Goal: Task Accomplishment & Management: Manage account settings

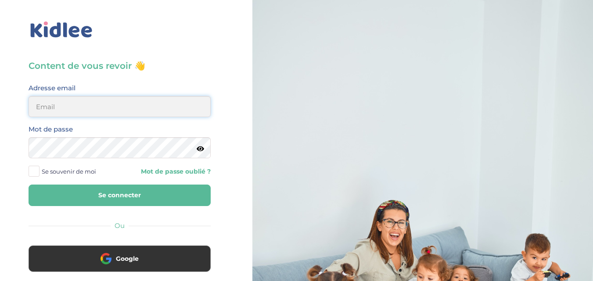
click at [120, 113] on input "email" at bounding box center [120, 106] width 182 height 21
type input "linda75001paris@outlook.fr"
click at [115, 204] on button "Se connecter" at bounding box center [120, 195] width 182 height 21
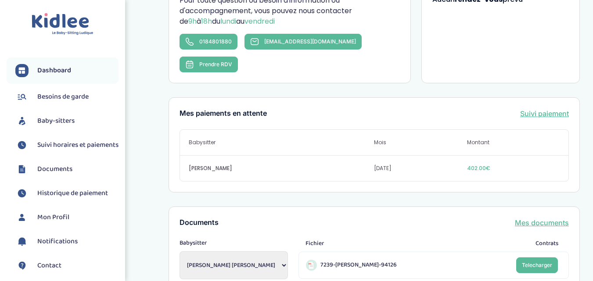
scroll to position [219, 0]
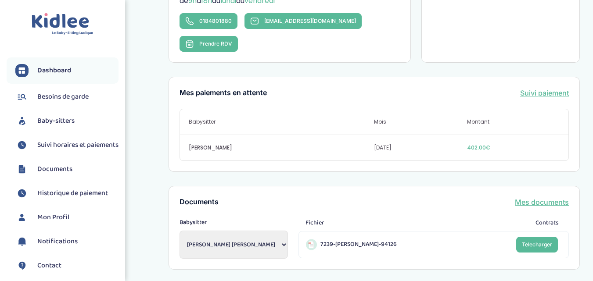
click at [243, 231] on select "NTUMBA mukuna Lajoie NTUMBA mukuna Lajoie SHI Caroline" at bounding box center [233, 245] width 108 height 28
select select "2121"
click at [179, 231] on select "NTUMBA mukuna Lajoie NTUMBA mukuna Lajoie SHI Caroline" at bounding box center [233, 245] width 108 height 28
click at [535, 88] on link "Suivi paiement" at bounding box center [544, 93] width 49 height 11
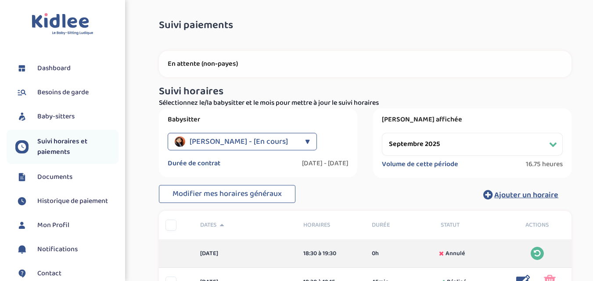
select select "septembre 2025"
click at [211, 67] on p "En attente (non-payes)" at bounding box center [365, 64] width 395 height 9
click at [213, 67] on p "En attente (non-payes)" at bounding box center [365, 64] width 395 height 9
click at [104, 202] on span "Historique de paiement" at bounding box center [72, 201] width 71 height 11
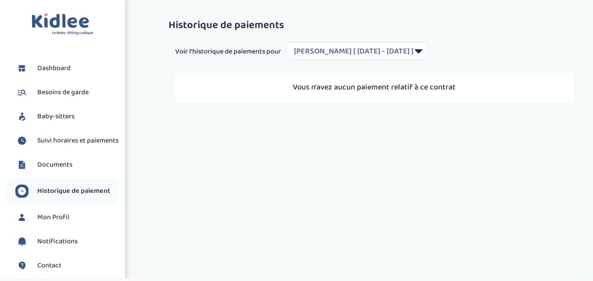
select select "1948"
click at [75, 142] on span "Suivi horaires et paiements" at bounding box center [77, 141] width 81 height 11
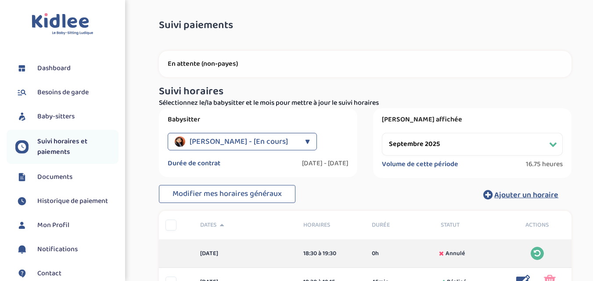
click at [540, 143] on select "Filtrer par mois septembre 2025 octobre 2025 novembre 2025 décembre 2025 janvie…" at bounding box center [472, 144] width 181 height 23
select select "octobre 2025"
click at [382, 133] on select "Filtrer par mois septembre 2025 octobre 2025 novembre 2025 décembre 2025 janvie…" at bounding box center [472, 144] width 181 height 23
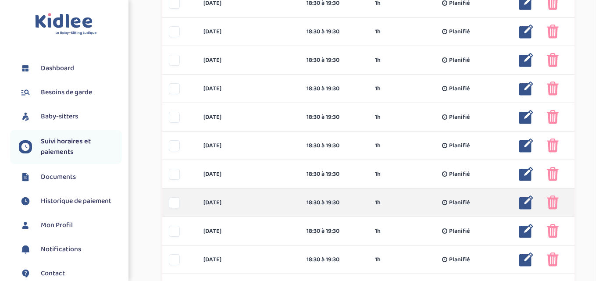
scroll to position [375, 0]
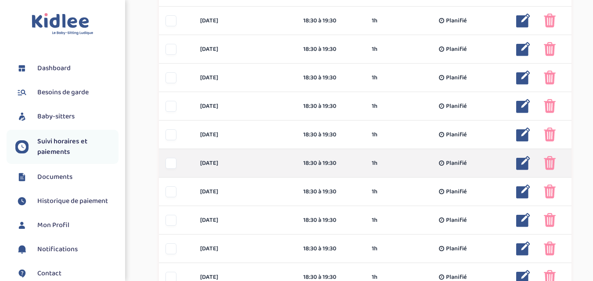
click at [523, 162] on img at bounding box center [523, 163] width 14 height 14
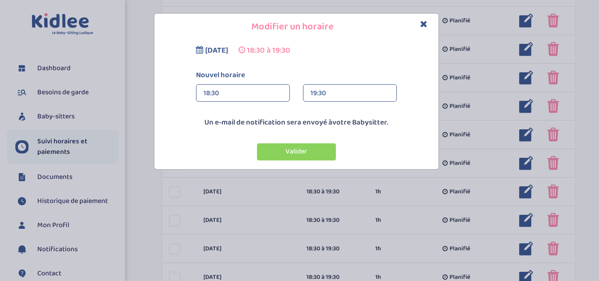
click at [370, 94] on div "19:30" at bounding box center [350, 94] width 79 height 18
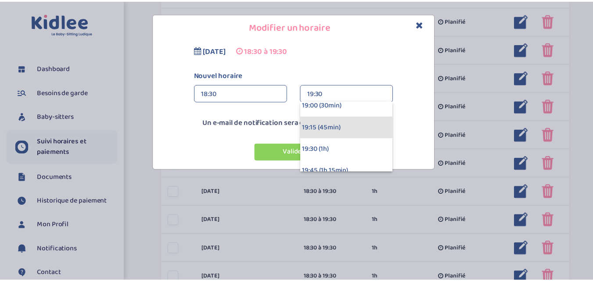
scroll to position [44, 0]
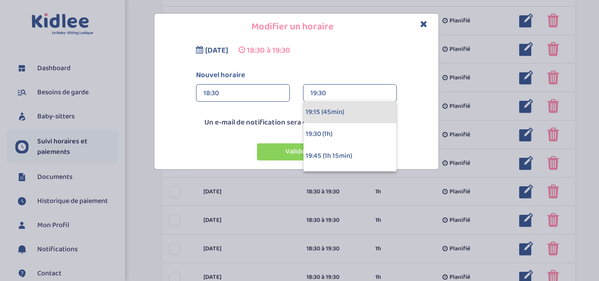
click at [343, 115] on div "19:15 (45min)" at bounding box center [350, 112] width 93 height 22
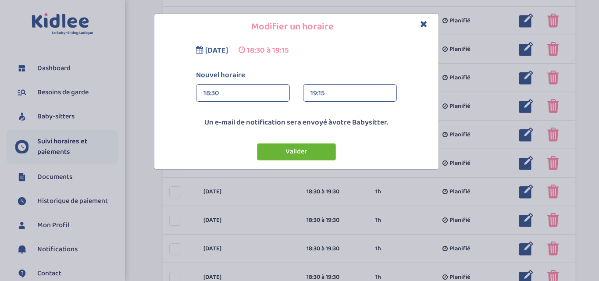
click at [318, 152] on button "Valider" at bounding box center [296, 151] width 79 height 17
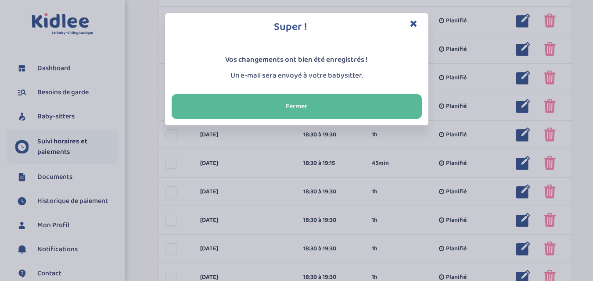
click at [412, 22] on icon "Close" at bounding box center [413, 23] width 7 height 9
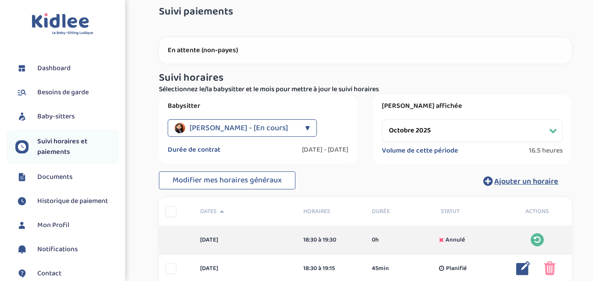
scroll to position [0, 0]
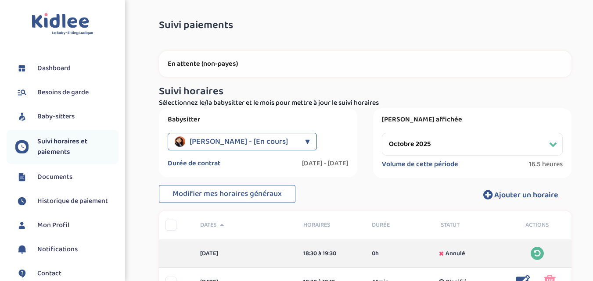
click at [56, 149] on span "Suivi horaires et paiements" at bounding box center [77, 146] width 81 height 21
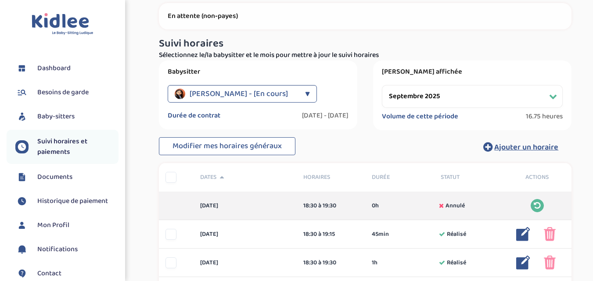
scroll to position [44, 0]
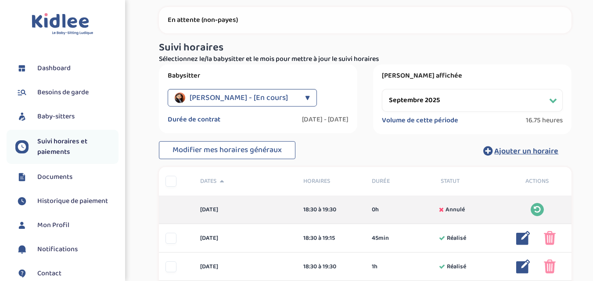
click at [421, 104] on select "Filtrer par mois septembre 2025 octobre 2025 novembre 2025 décembre 2025 janvie…" at bounding box center [472, 100] width 181 height 23
click at [382, 89] on select "Filtrer par mois septembre 2025 octobre 2025 novembre 2025 décembre 2025 janvie…" at bounding box center [472, 100] width 181 height 23
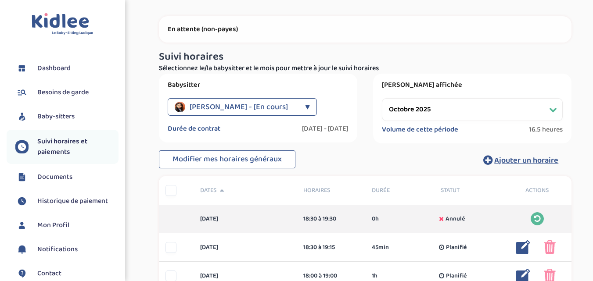
scroll to position [0, 0]
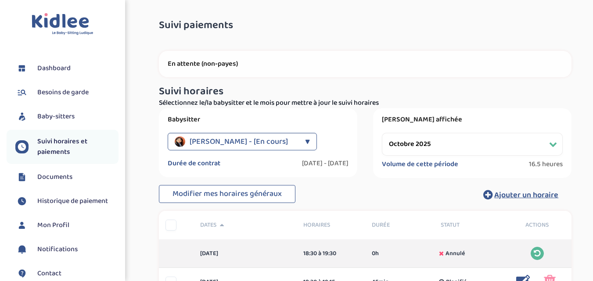
click at [440, 145] on select "Filtrer par mois septembre 2025 octobre 2025 novembre 2025 décembre 2025 janvie…" at bounding box center [472, 144] width 181 height 23
click at [382, 133] on select "Filtrer par mois septembre 2025 octobre 2025 novembre 2025 décembre 2025 janvie…" at bounding box center [472, 144] width 181 height 23
click at [285, 142] on div "SHI Caroline - [En cours]" at bounding box center [238, 142] width 126 height 18
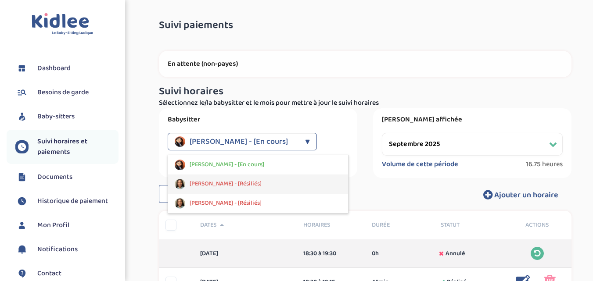
click at [243, 184] on span "NTUMBA mukuna Lajoie - [Résiliés]" at bounding box center [226, 183] width 72 height 9
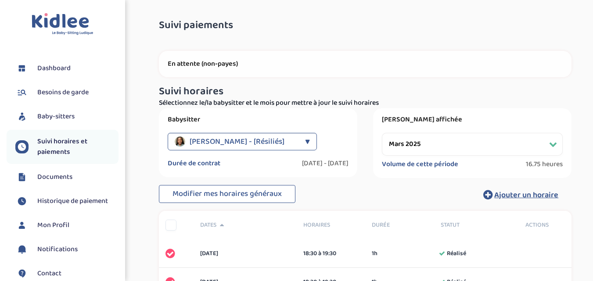
click at [488, 147] on select "Filtrer par mois mars 2025 avril 2025 mai 2025 juin 2025" at bounding box center [472, 144] width 181 height 23
click at [382, 133] on select "Filtrer par mois mars 2025 avril 2025 mai 2025 juin 2025" at bounding box center [472, 144] width 181 height 23
click at [485, 141] on select "Filtrer par mois mars 2025 avril 2025 mai 2025 juin 2025" at bounding box center [472, 144] width 181 height 23
click at [382, 133] on select "Filtrer par mois mars 2025 avril 2025 mai 2025 juin 2025" at bounding box center [472, 144] width 181 height 23
click at [268, 136] on span "NTUMBA mukuna Lajoie - [Résiliés]" at bounding box center [237, 142] width 95 height 18
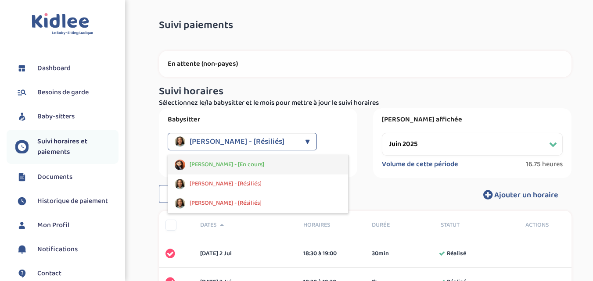
click at [244, 161] on span "[PERSON_NAME] - [En cours]" at bounding box center [227, 164] width 75 height 9
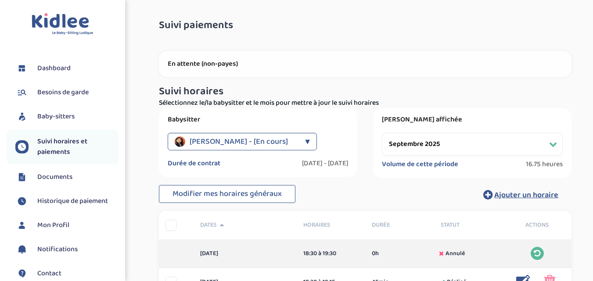
click at [418, 151] on select "Filtrer par mois septembre 2025 octobre 2025 novembre 2025 décembre 2025 janvie…" at bounding box center [472, 144] width 181 height 23
select select "octobre 2025"
click at [382, 133] on select "Filtrer par mois septembre 2025 octobre 2025 novembre 2025 décembre 2025 janvie…" at bounding box center [472, 144] width 181 height 23
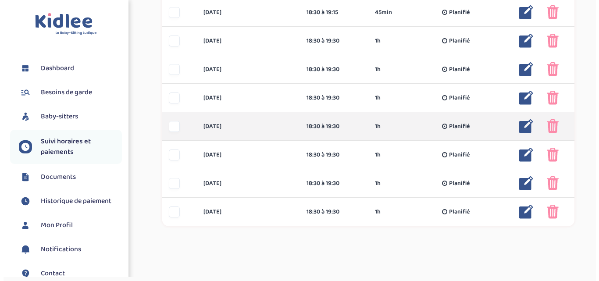
scroll to position [483, 0]
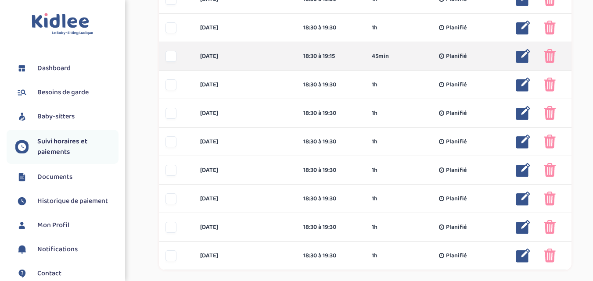
click at [522, 56] on img at bounding box center [523, 56] width 14 height 14
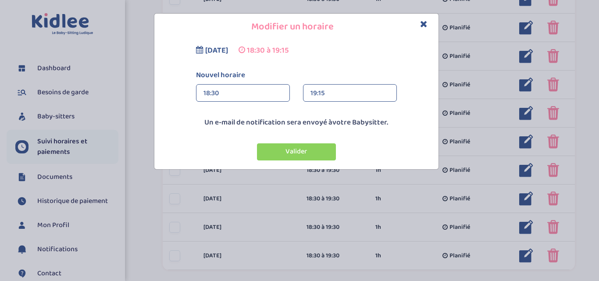
click at [352, 93] on div "19:15" at bounding box center [350, 94] width 79 height 18
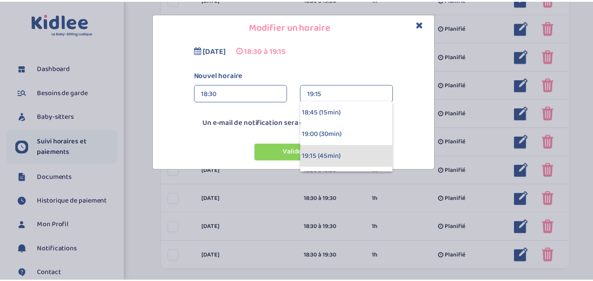
scroll to position [44, 0]
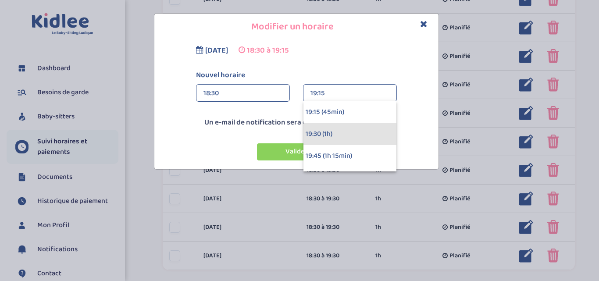
click at [336, 144] on div "19:30 (1h)" at bounding box center [350, 134] width 93 height 22
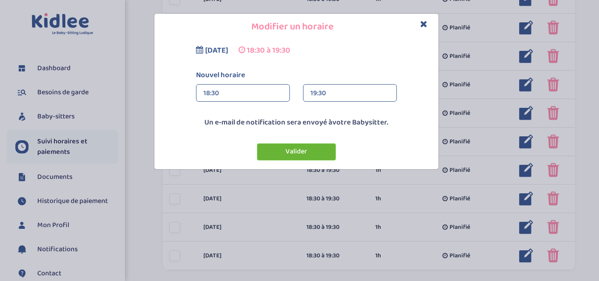
click at [313, 157] on button "Valider" at bounding box center [296, 151] width 79 height 17
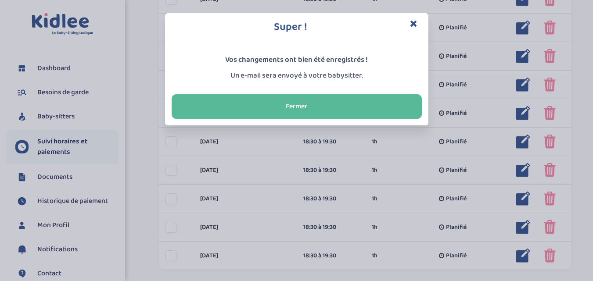
click at [414, 22] on icon "Close" at bounding box center [413, 23] width 7 height 9
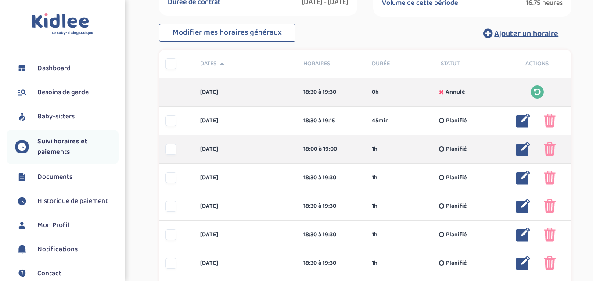
scroll to position [0, 0]
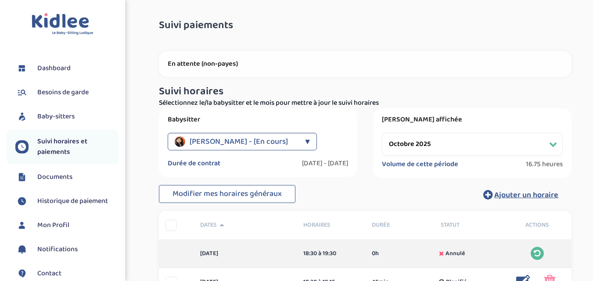
click at [62, 93] on span "Besoins de garde" at bounding box center [62, 92] width 51 height 11
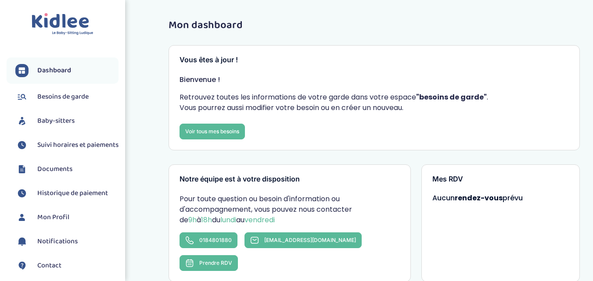
click at [45, 92] on span "Besoins de garde" at bounding box center [62, 97] width 51 height 11
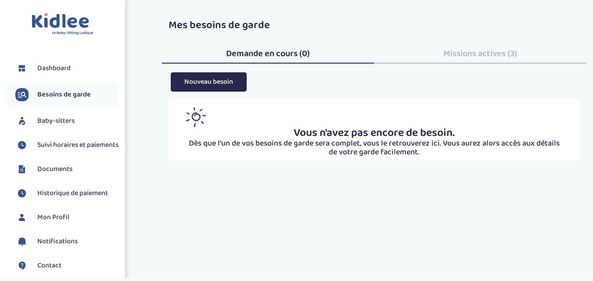
click at [453, 47] on span "Missions actives (3)" at bounding box center [480, 53] width 74 height 14
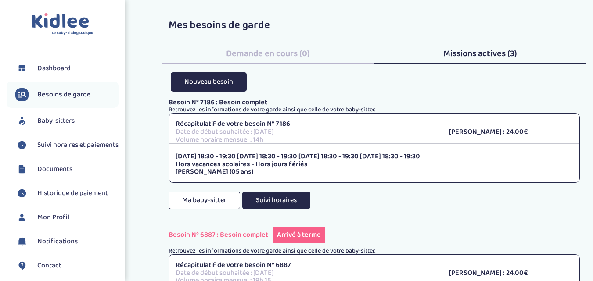
click at [282, 197] on button "Suivi horaires" at bounding box center [276, 201] width 68 height 18
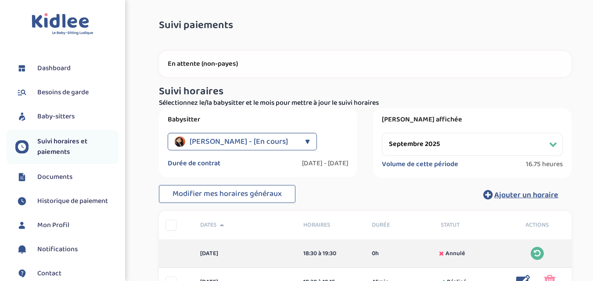
select select "septembre 2025"
click at [43, 178] on span "Documents" at bounding box center [54, 177] width 35 height 11
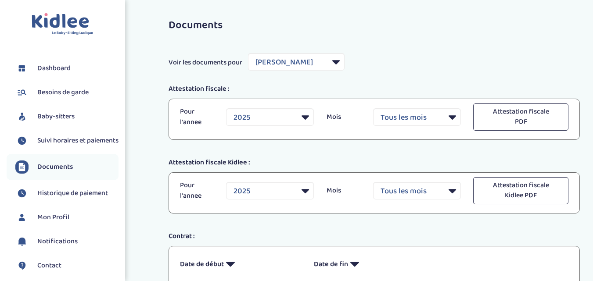
select select "22330"
select select "2025"
click at [70, 68] on span "Dashboard" at bounding box center [53, 68] width 33 height 11
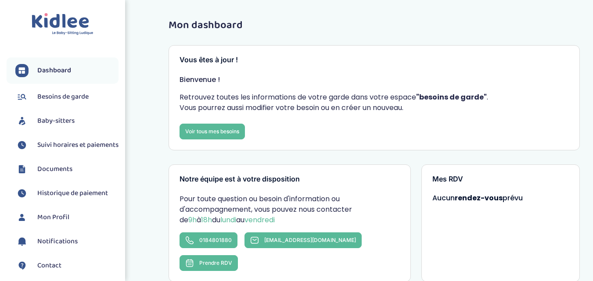
click at [57, 144] on span "Suivi horaires et paiements" at bounding box center [77, 145] width 81 height 11
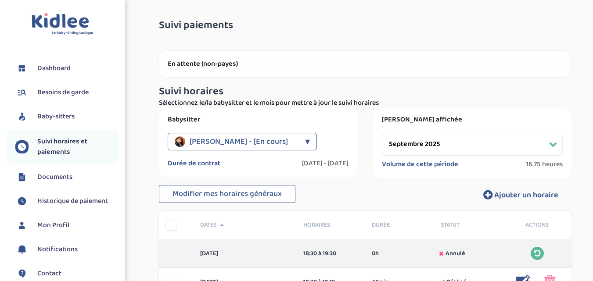
select select "septembre 2025"
click at [75, 113] on span "Baby-sitters" at bounding box center [55, 116] width 37 height 11
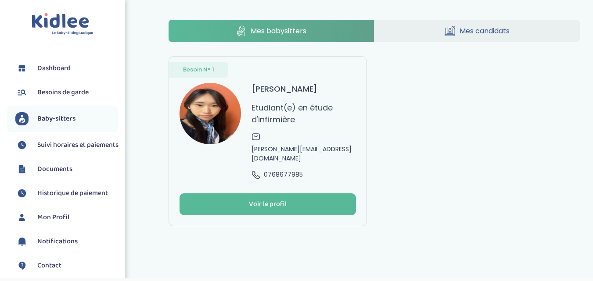
click at [55, 223] on span "Mon Profil" at bounding box center [53, 217] width 32 height 11
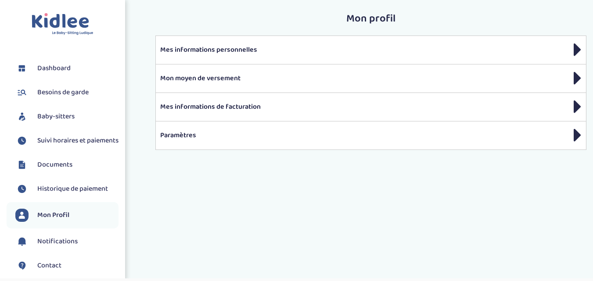
click at [54, 73] on span "Dashboard" at bounding box center [53, 68] width 33 height 11
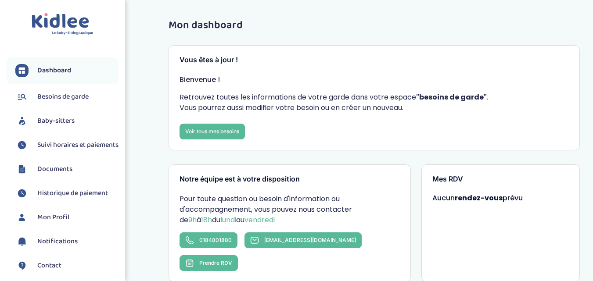
click at [63, 126] on link "Baby-sitters" at bounding box center [66, 120] width 103 height 13
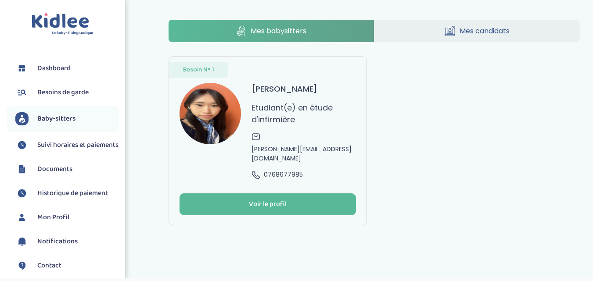
click at [468, 15] on div "Mes babysitters Mes candidats Besoin N° 1 [PERSON_NAME](e) en étude d'infirmièr…" at bounding box center [374, 123] width 438 height 220
click at [463, 27] on span "Mes candidats" at bounding box center [484, 30] width 50 height 11
